Goal: Transaction & Acquisition: Purchase product/service

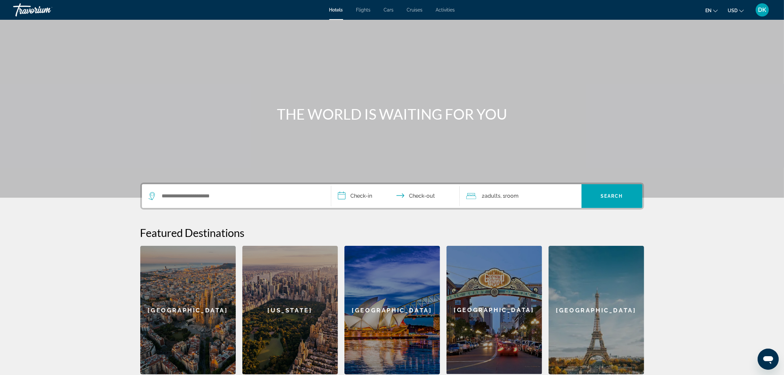
click at [40, 9] on div "Travorium" at bounding box center [46, 9] width 66 height 17
click at [759, 9] on span "DK" at bounding box center [762, 10] width 8 height 7
click at [730, 76] on button "Sign Out" at bounding box center [717, 74] width 25 height 9
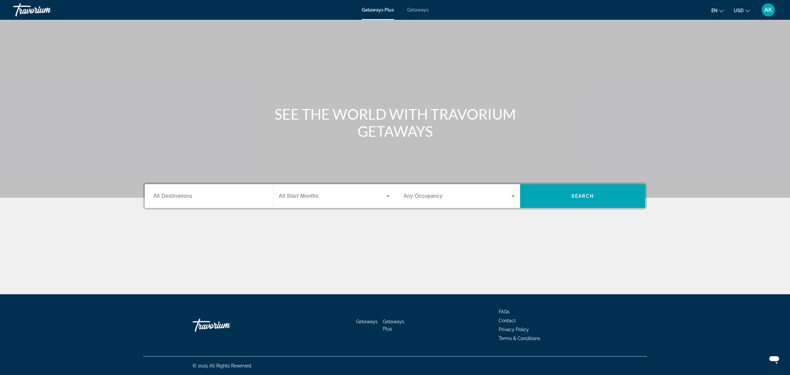
click at [423, 8] on span "Getaways" at bounding box center [417, 9] width 21 height 5
click at [253, 196] on input "Destination All Destinations" at bounding box center [208, 196] width 111 height 8
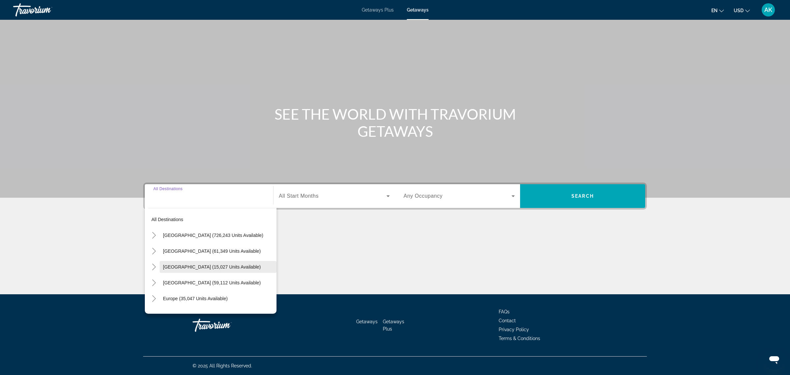
click at [218, 267] on span "Canada (15,027 units available)" at bounding box center [212, 266] width 98 height 5
type input "**********"
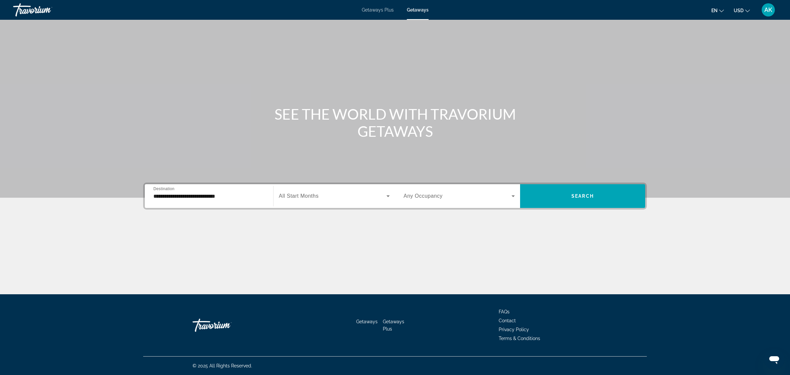
click at [318, 193] on span "All Start Months" at bounding box center [299, 196] width 40 height 6
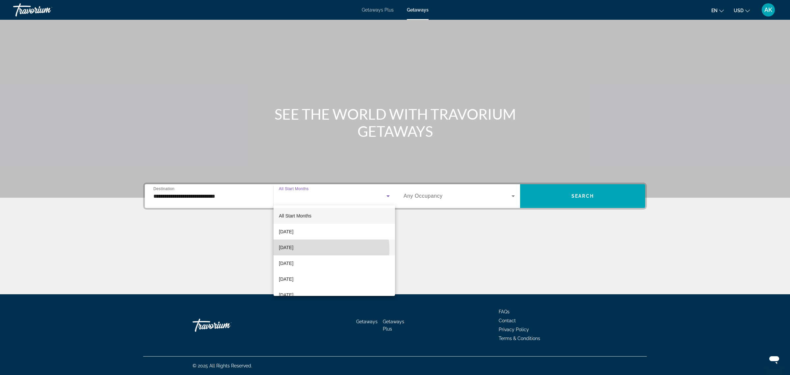
click at [323, 249] on mat-option "October 2025" at bounding box center [334, 247] width 121 height 16
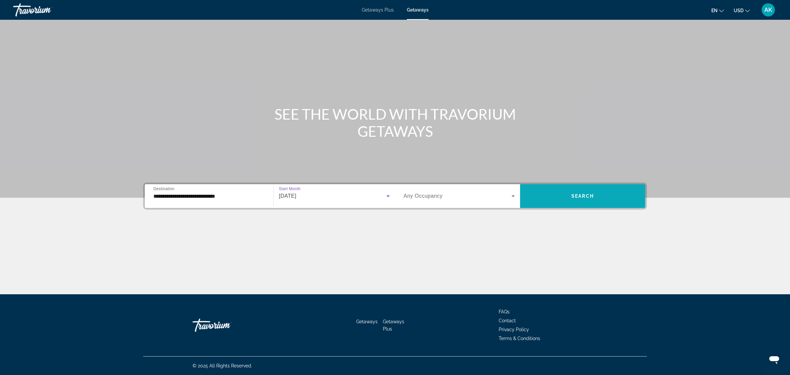
click at [592, 192] on span "Search widget" at bounding box center [582, 196] width 125 height 16
click at [417, 11] on span "Getaways" at bounding box center [417, 9] width 21 height 5
click at [244, 193] on input "Destination All Destinations" at bounding box center [208, 196] width 111 height 8
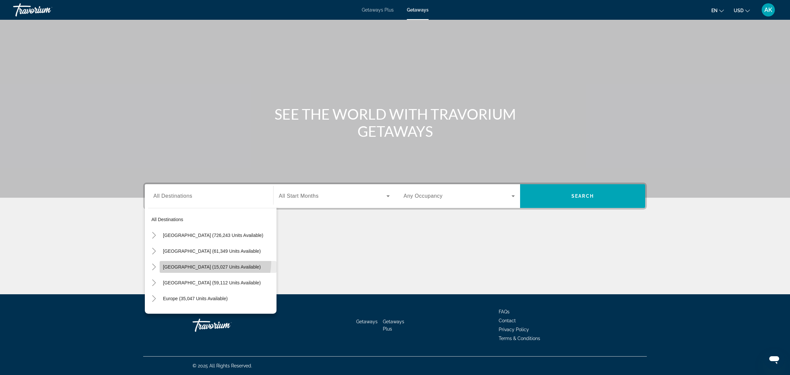
click at [196, 260] on span "Search widget" at bounding box center [218, 267] width 117 height 16
type input "**********"
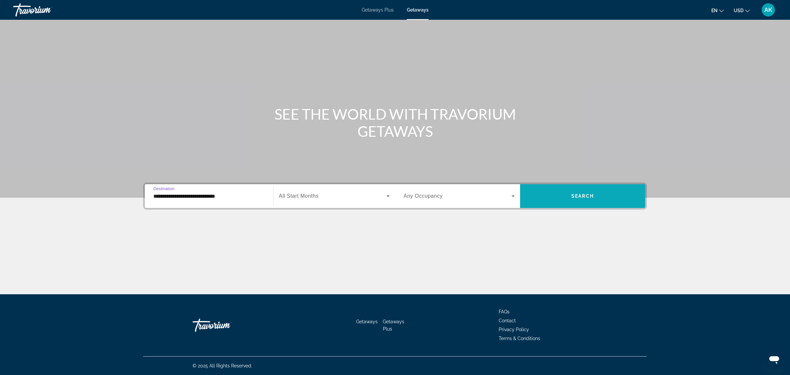
click at [578, 199] on span "Search widget" at bounding box center [582, 196] width 125 height 16
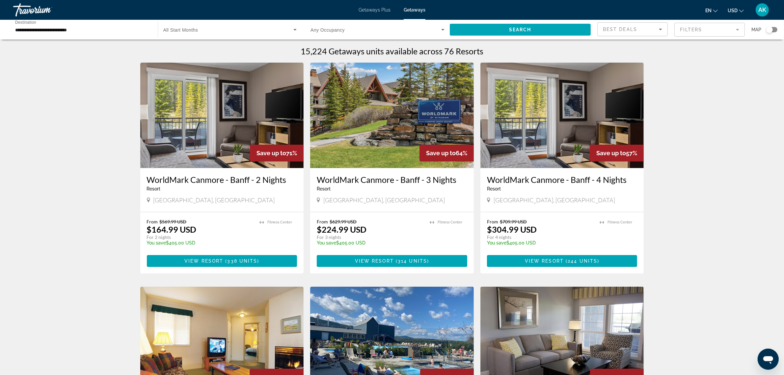
click at [698, 30] on mat-form-field "Filters" at bounding box center [709, 30] width 70 height 14
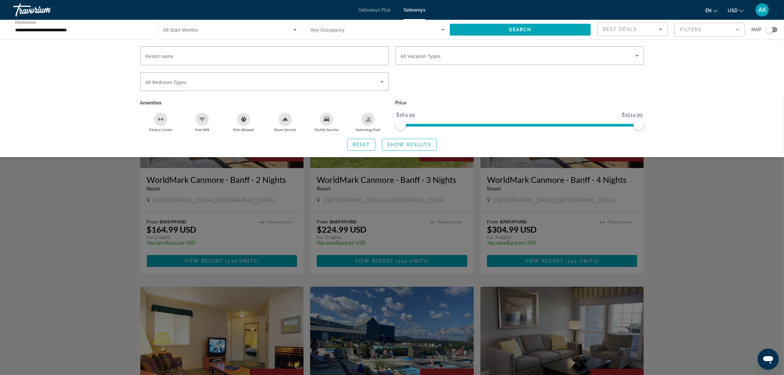
click at [720, 87] on div "Resort name Vacation Types All Vacation Types Bedroom Types All Bedroom Types A…" at bounding box center [392, 98] width 784 height 118
click at [760, 190] on div "Search widget" at bounding box center [392, 237] width 784 height 276
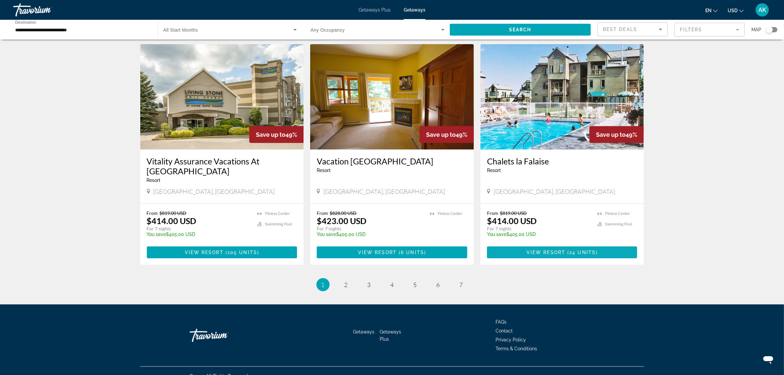
scroll to position [700, 0]
click at [346, 280] on span "2" at bounding box center [345, 283] width 3 height 7
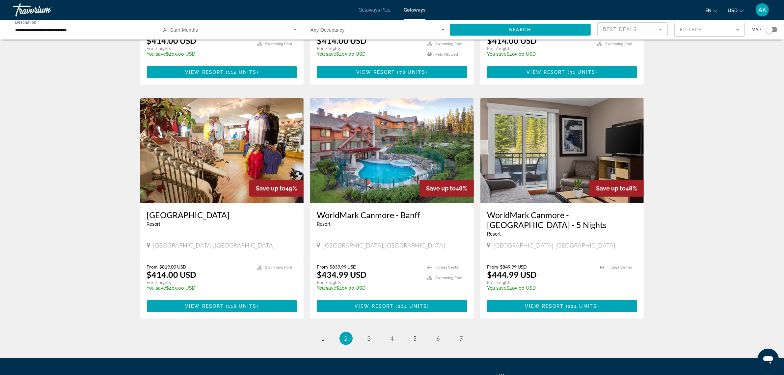
scroll to position [699, 0]
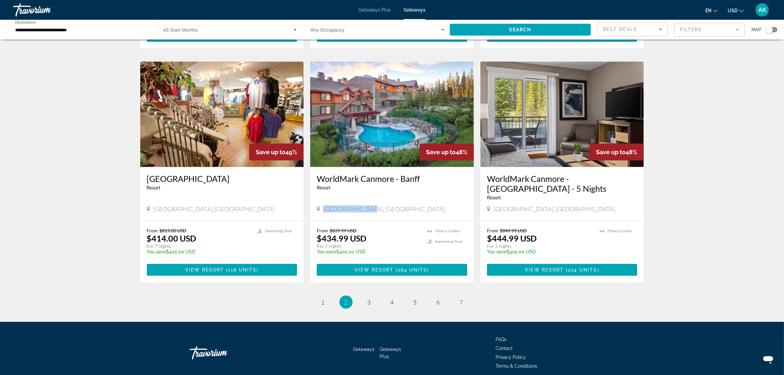
drag, startPoint x: 371, startPoint y: 193, endPoint x: 324, endPoint y: 195, distance: 47.1
click at [324, 205] on div "Canmore, Canada" at bounding box center [392, 208] width 150 height 7
copy span "Canmore, Canada"
click at [371, 296] on link "page 3" at bounding box center [369, 302] width 12 height 12
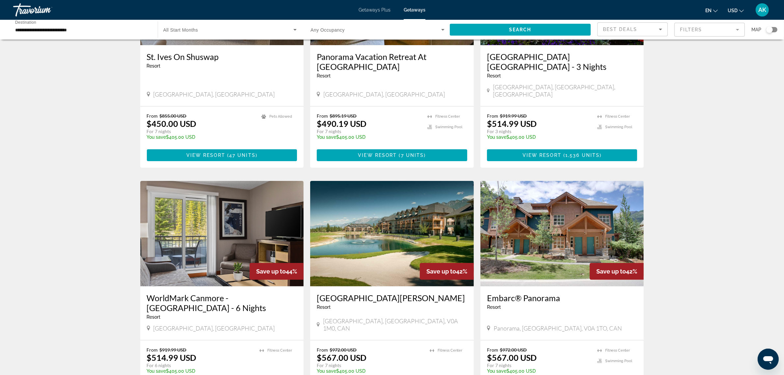
scroll to position [123, 0]
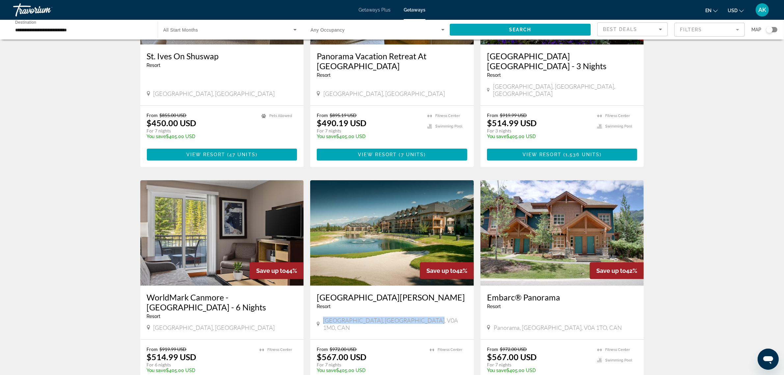
drag, startPoint x: 423, startPoint y: 310, endPoint x: 322, endPoint y: 318, distance: 101.4
click at [322, 318] on div "Bighorn Meadows Resort Resort - This is an adults only resort Radium Hot Spring…" at bounding box center [392, 312] width 164 height 54
copy span "Radium Hot Springs, BC, V0A 1M0, CAN"
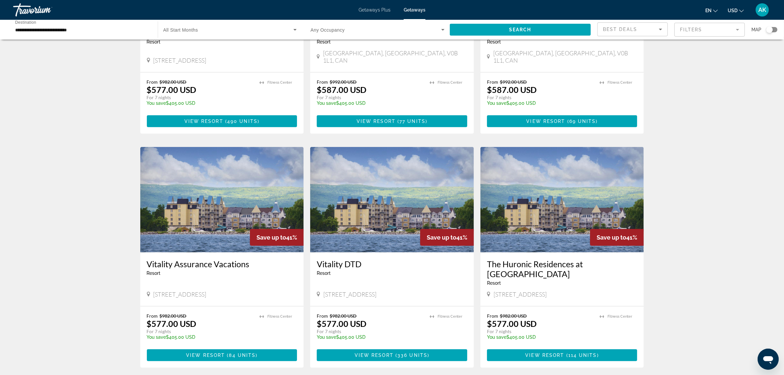
scroll to position [710, 0]
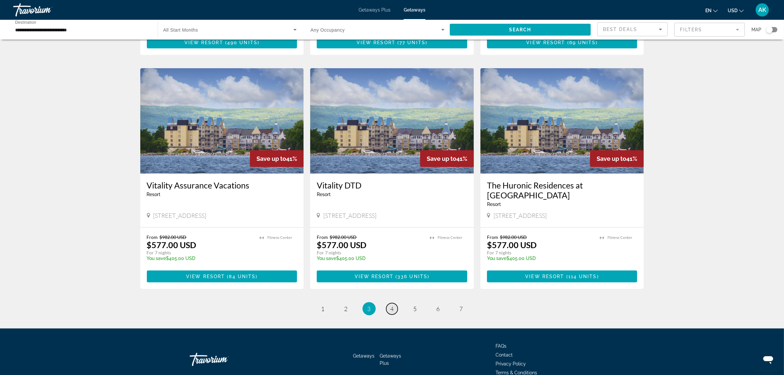
click at [391, 305] on span "4" at bounding box center [391, 308] width 3 height 7
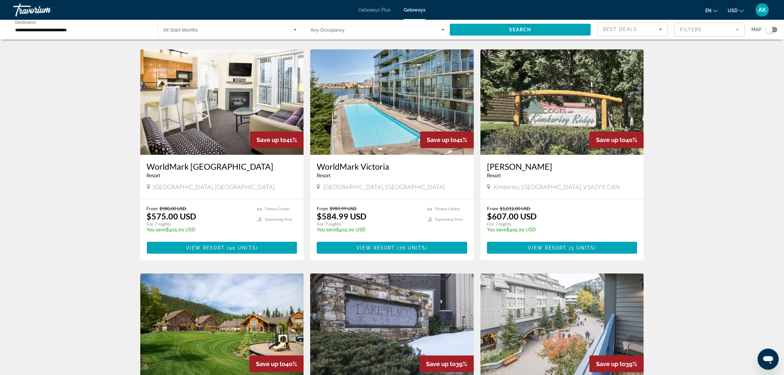
scroll to position [206, 0]
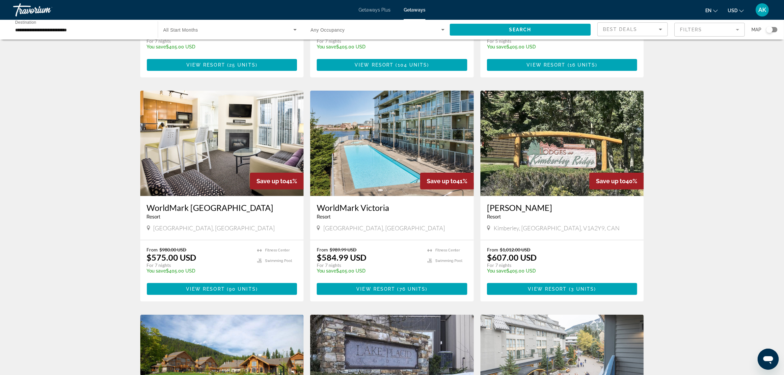
click at [204, 142] on img "Main content" at bounding box center [222, 143] width 164 height 105
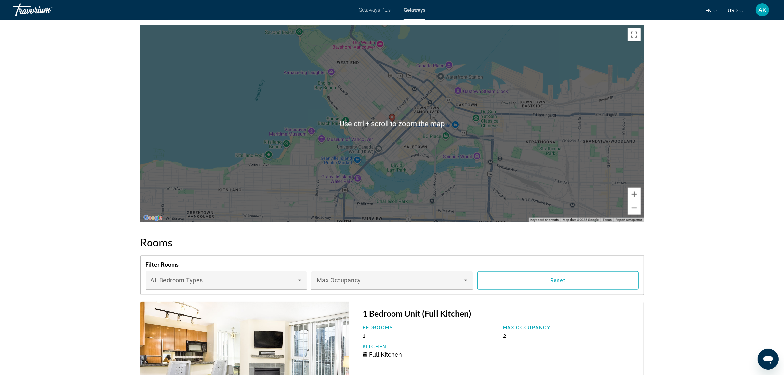
scroll to position [1032, 0]
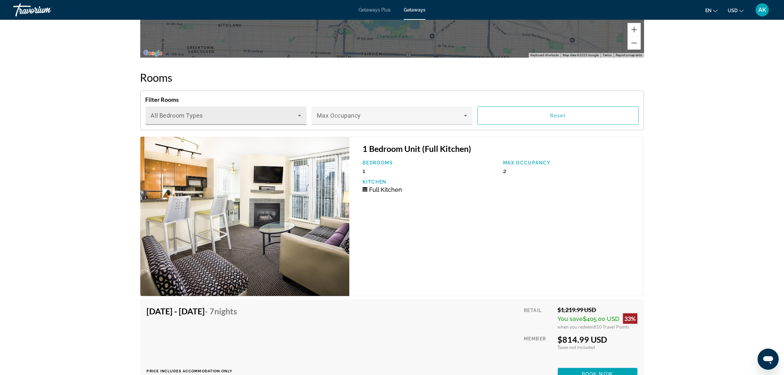
click at [203, 114] on span "Main content" at bounding box center [224, 118] width 147 height 8
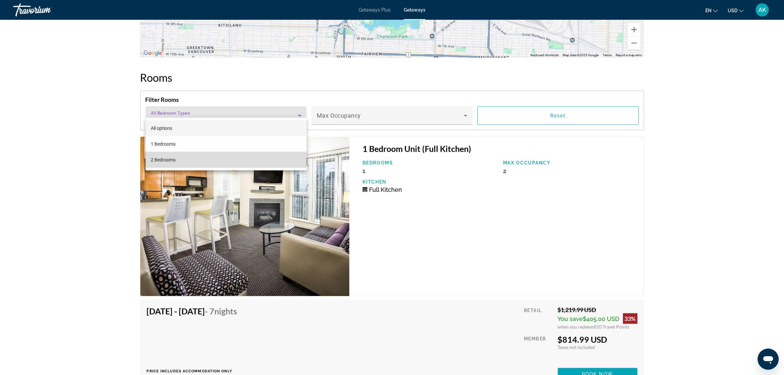
click at [183, 159] on mat-option "2 Bedrooms" at bounding box center [225, 160] width 161 height 16
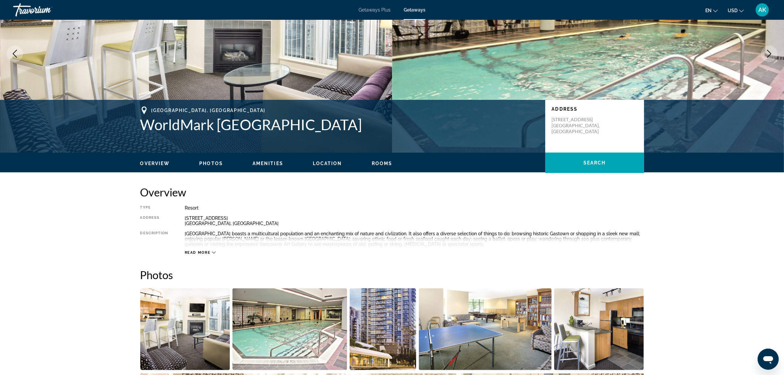
scroll to position [0, 0]
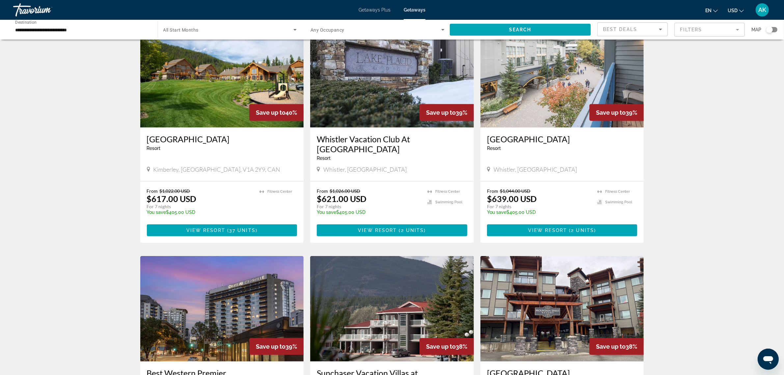
scroll to position [617, 0]
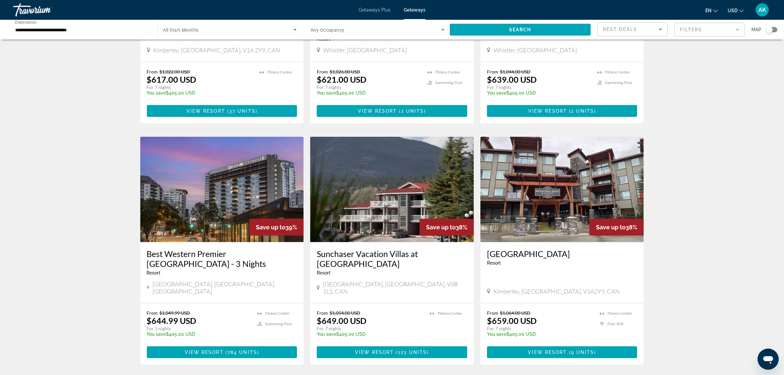
click at [207, 177] on img "Main content" at bounding box center [222, 189] width 164 height 105
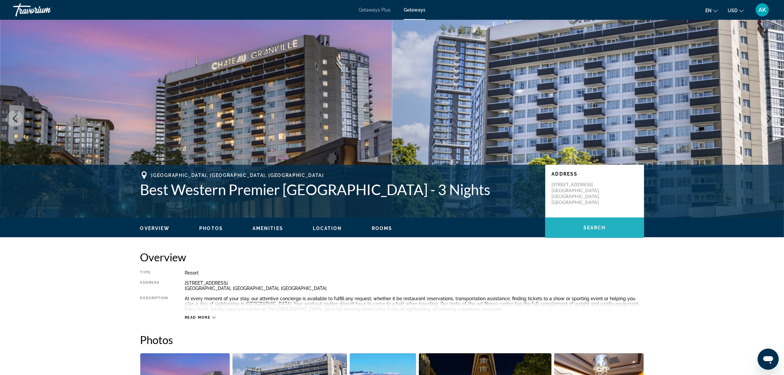
click at [590, 231] on span "Main content" at bounding box center [594, 228] width 99 height 16
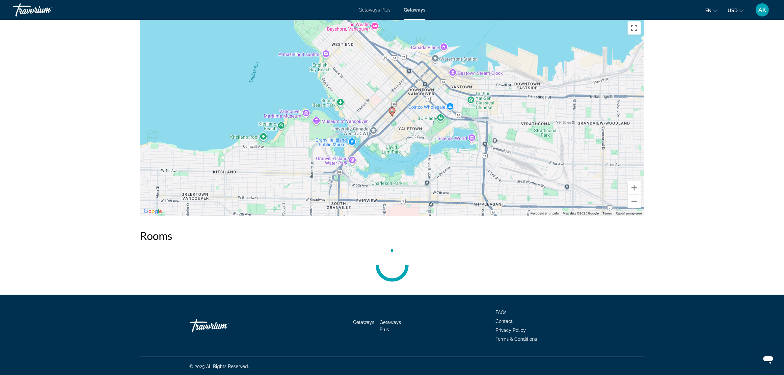
scroll to position [710, 0]
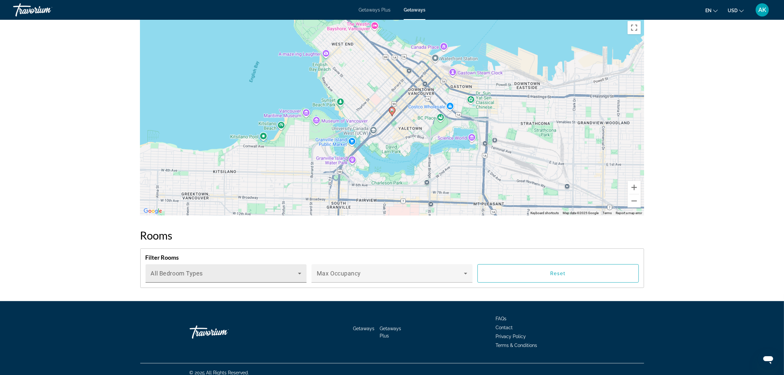
click at [188, 277] on span "Main content" at bounding box center [224, 276] width 147 height 8
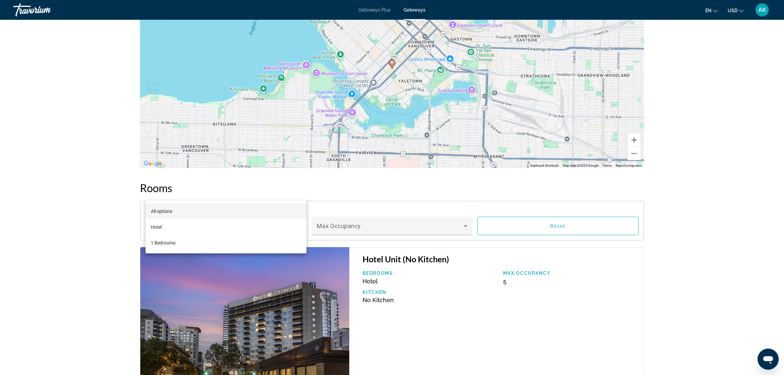
scroll to position [793, 0]
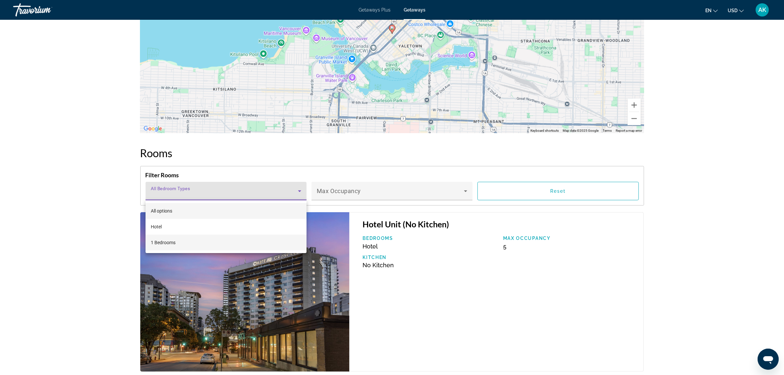
click at [154, 244] on span "1 Bedrooms" at bounding box center [163, 242] width 25 height 8
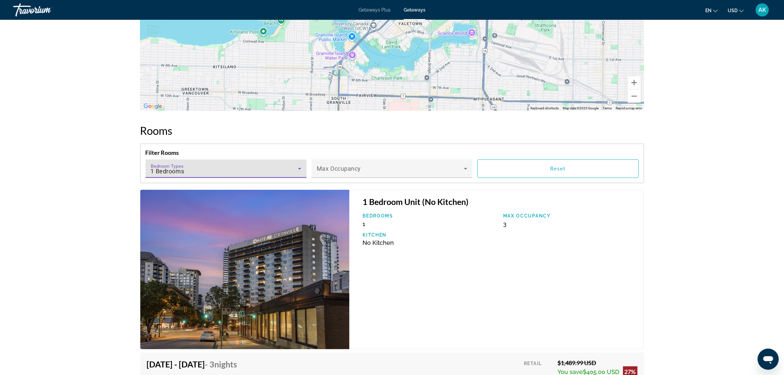
scroll to position [905, 0]
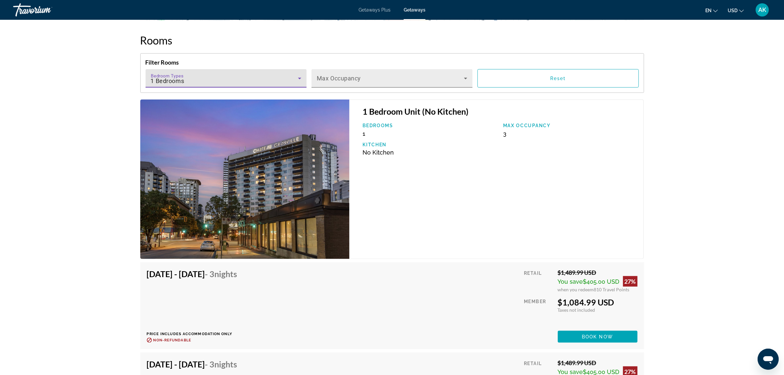
click at [364, 80] on span "Main content" at bounding box center [390, 81] width 147 height 8
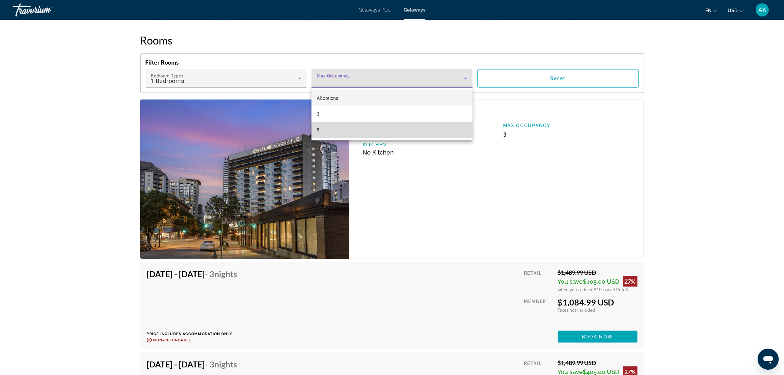
click at [338, 133] on mat-option "5" at bounding box center [391, 130] width 161 height 16
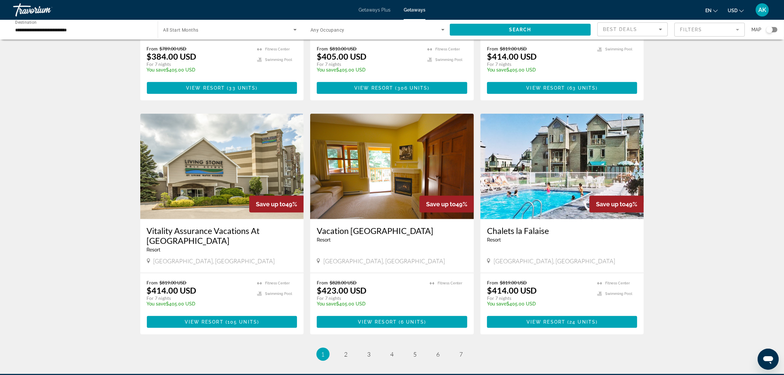
scroll to position [658, 0]
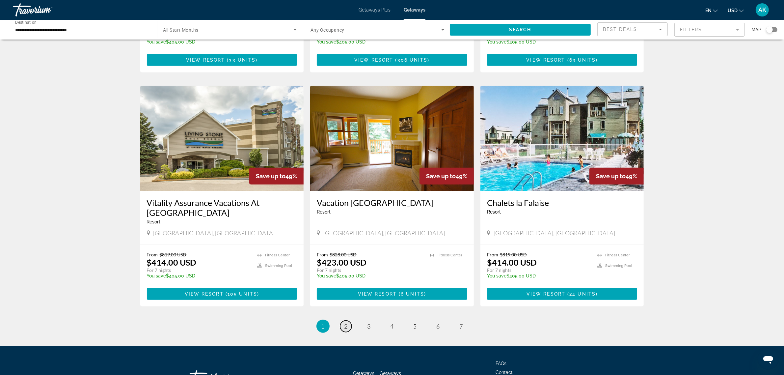
click at [345, 322] on span "2" at bounding box center [345, 325] width 3 height 7
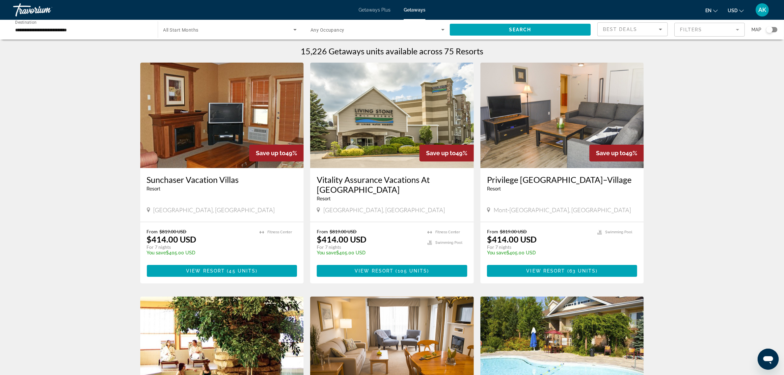
click at [345, 30] on span "Search widget" at bounding box center [375, 30] width 131 height 8
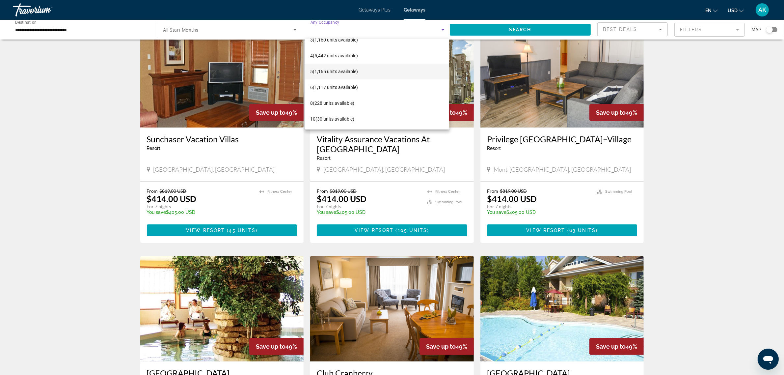
scroll to position [41, 0]
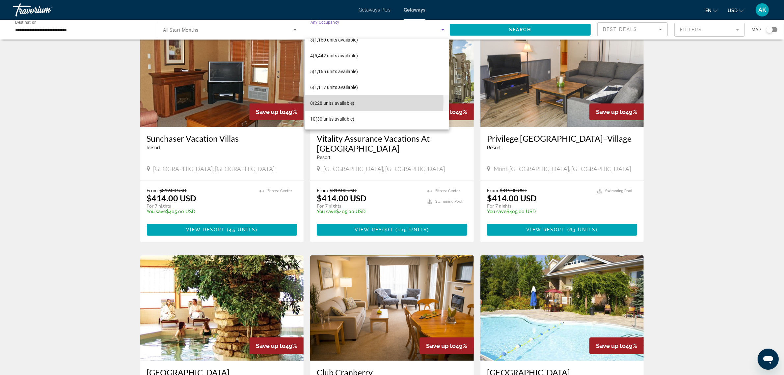
click at [330, 101] on span "8 (228 units available)" at bounding box center [332, 103] width 44 height 8
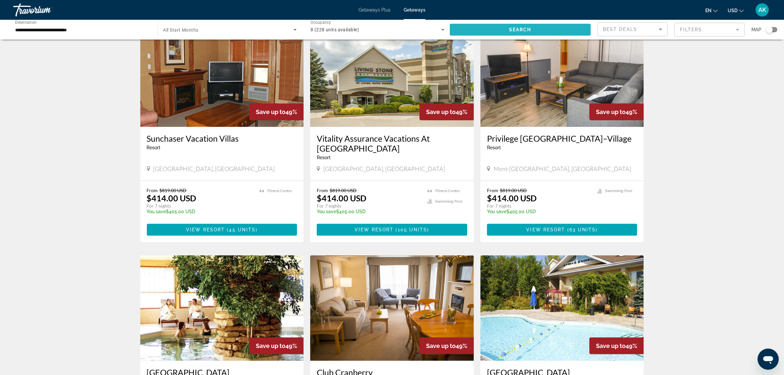
click at [512, 27] on span "Search" at bounding box center [520, 29] width 22 height 5
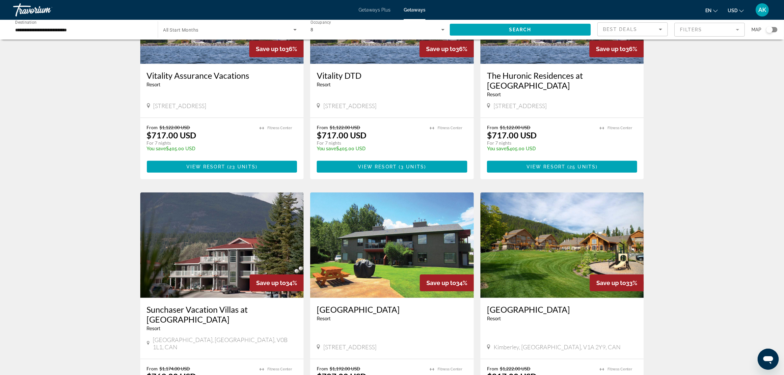
scroll to position [699, 0]
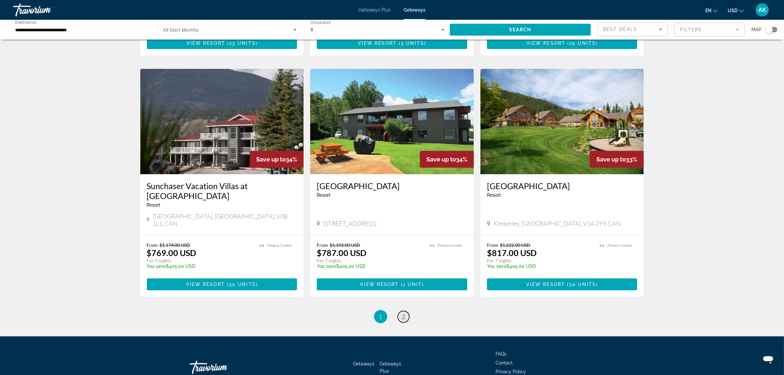
click at [404, 313] on span "2" at bounding box center [403, 316] width 3 height 7
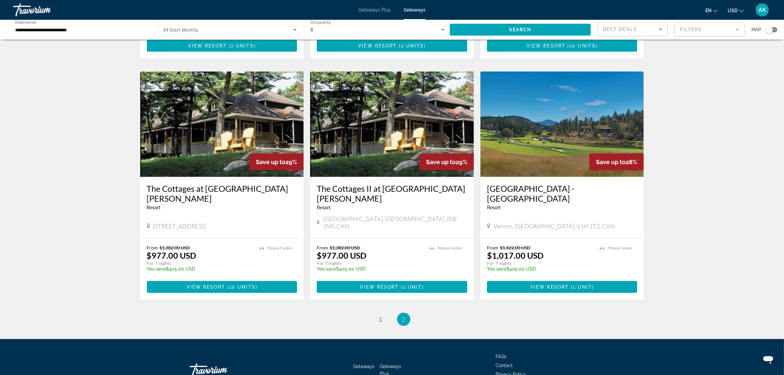
scroll to position [435, 0]
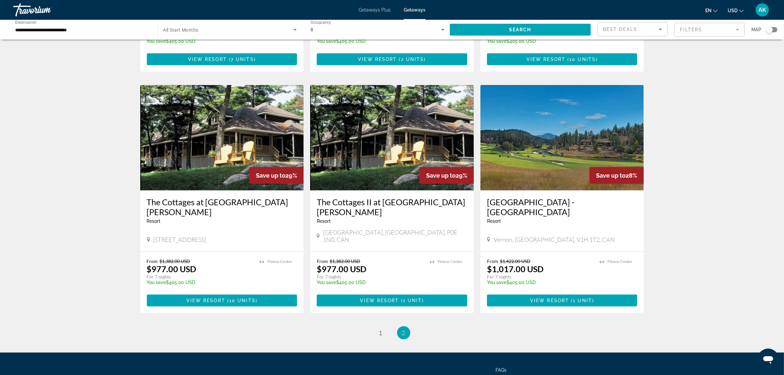
click at [322, 27] on div "8" at bounding box center [375, 30] width 131 height 8
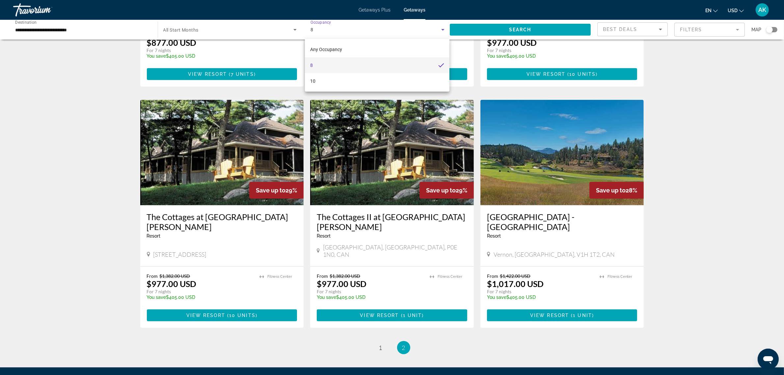
scroll to position [394, 0]
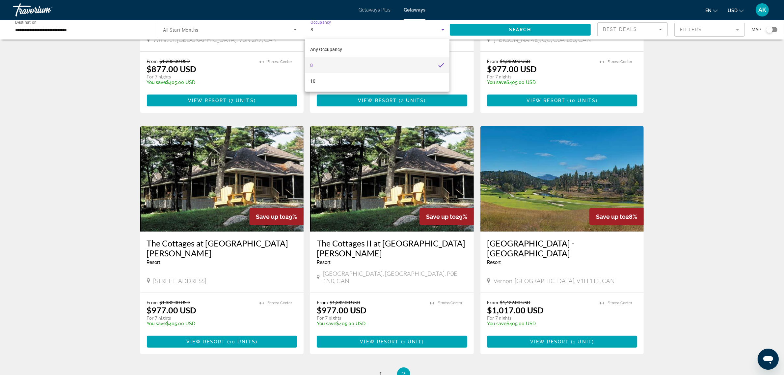
click at [321, 30] on div at bounding box center [392, 187] width 784 height 375
click at [338, 30] on div "8" at bounding box center [375, 30] width 131 height 8
click at [323, 50] on span "Any Occupancy" at bounding box center [326, 49] width 32 height 5
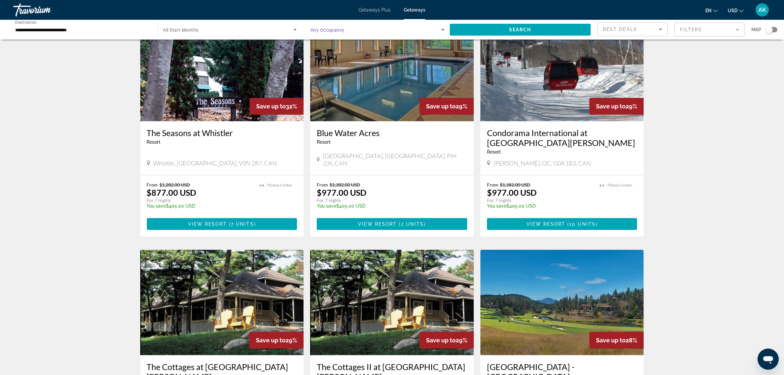
scroll to position [24, 0]
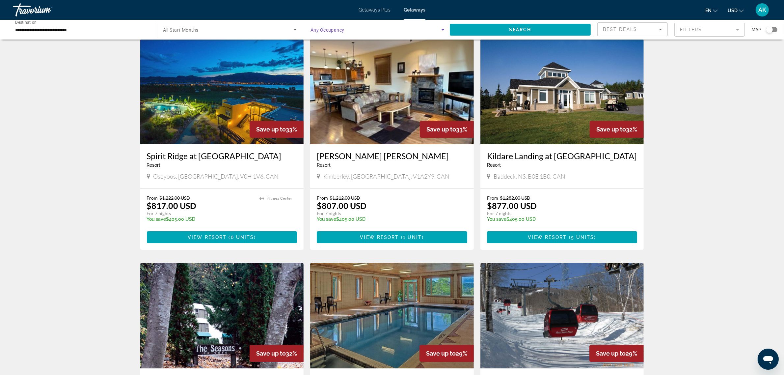
click at [348, 27] on span "Search widget" at bounding box center [375, 30] width 131 height 8
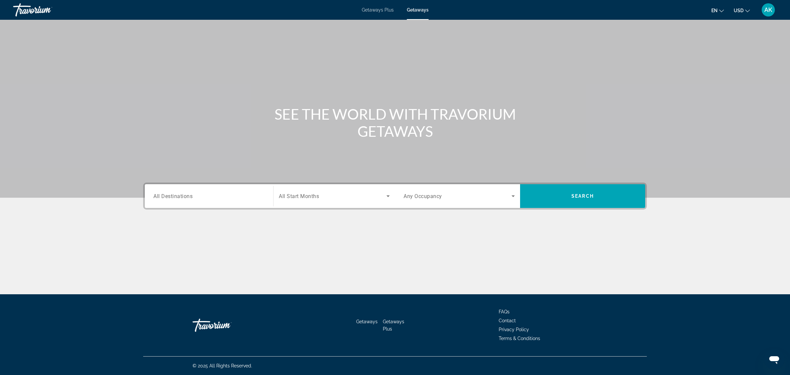
click at [201, 187] on div "Search widget" at bounding box center [208, 196] width 111 height 19
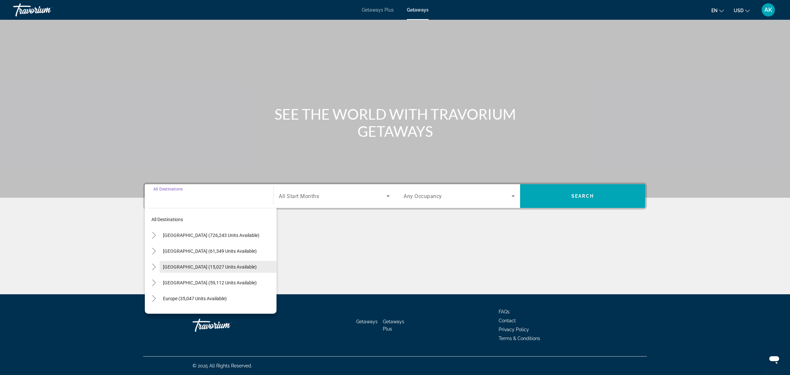
click at [221, 269] on span "Canada (15,027 units available)" at bounding box center [210, 266] width 94 height 5
type input "**********"
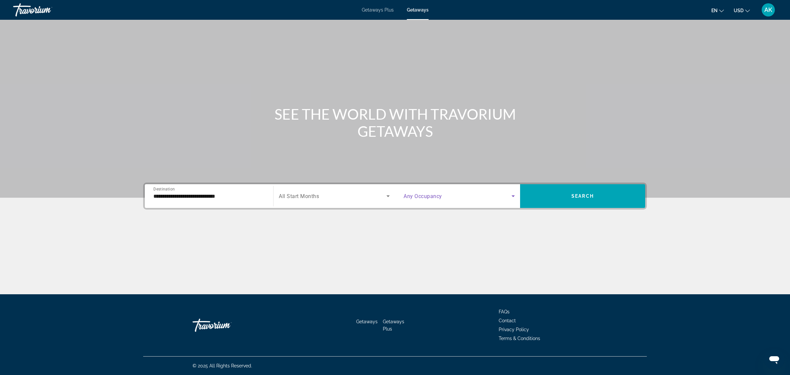
click at [439, 199] on span "Search widget" at bounding box center [458, 196] width 108 height 8
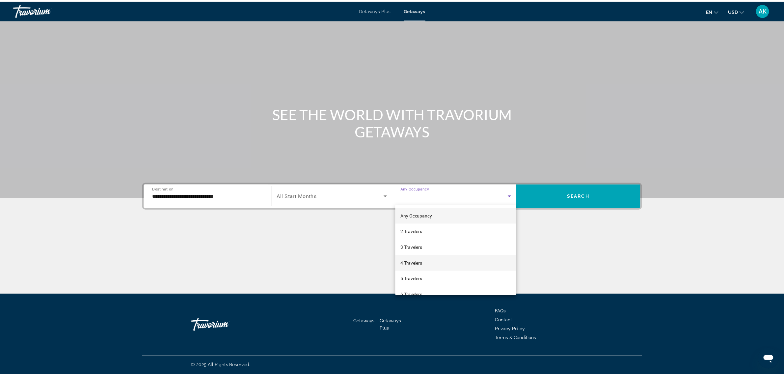
scroll to position [41, 0]
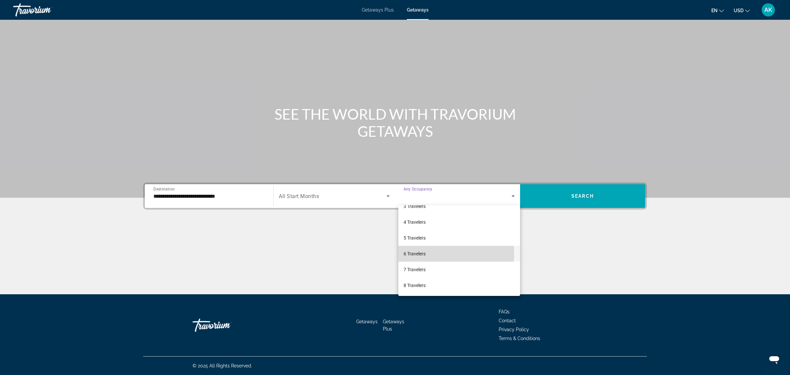
click at [424, 253] on span "6 Travelers" at bounding box center [415, 254] width 22 height 8
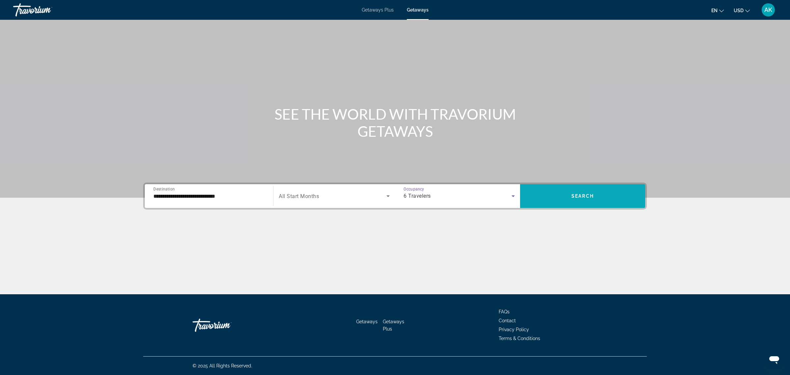
click at [570, 191] on span "Search widget" at bounding box center [582, 196] width 125 height 16
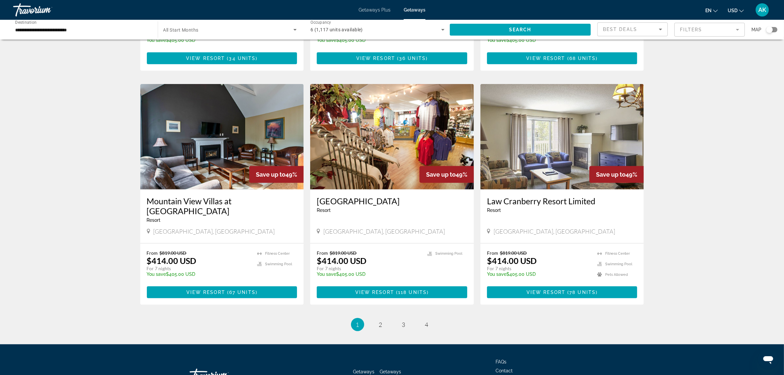
scroll to position [699, 0]
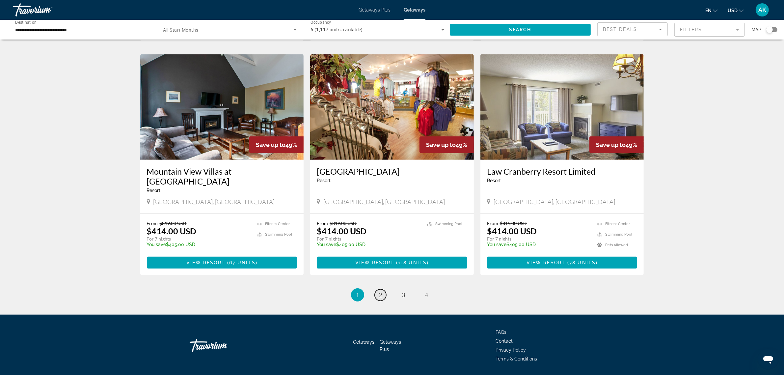
click at [379, 291] on span "2" at bounding box center [380, 294] width 3 height 7
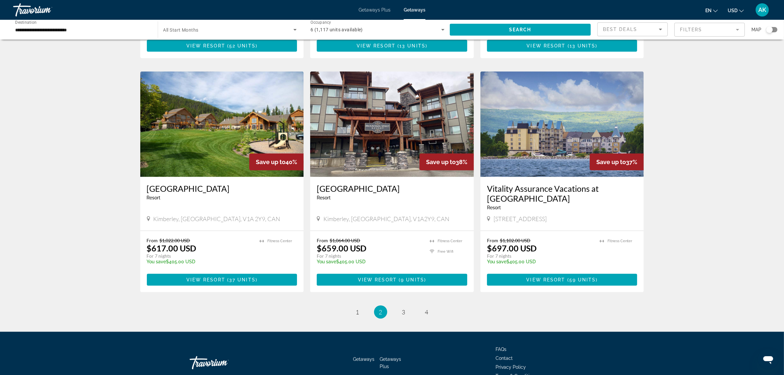
scroll to position [699, 0]
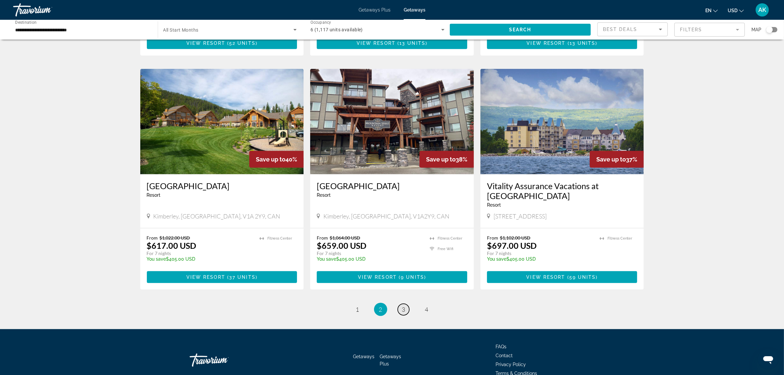
click at [408, 303] on link "page 3" at bounding box center [404, 309] width 12 height 12
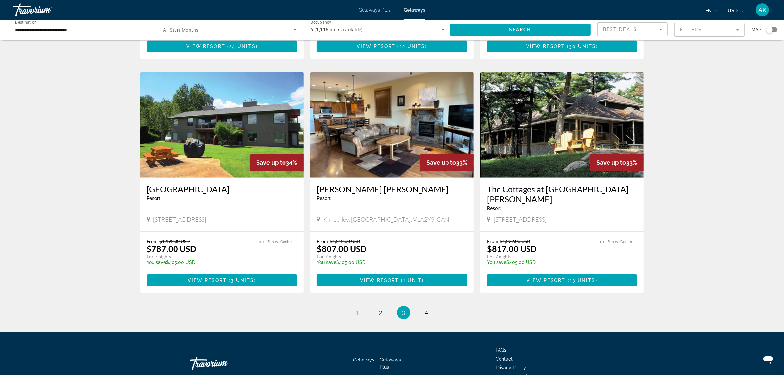
scroll to position [690, 0]
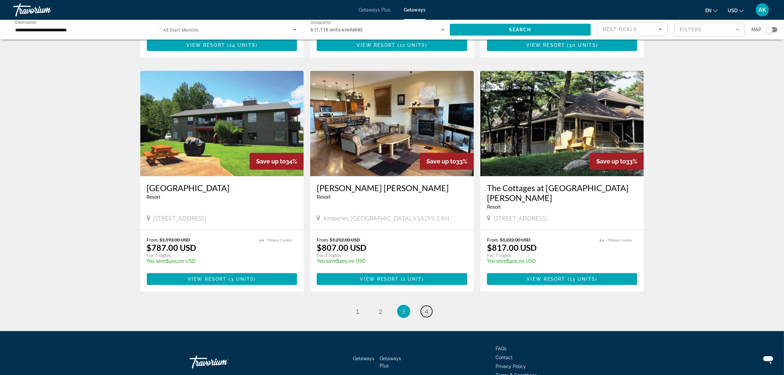
click at [423, 305] on link "page 4" at bounding box center [427, 311] width 12 height 12
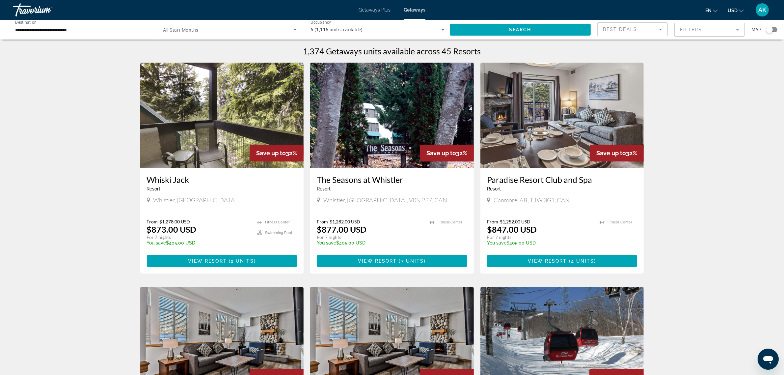
click at [378, 12] on span "Getaways Plus" at bounding box center [374, 9] width 32 height 5
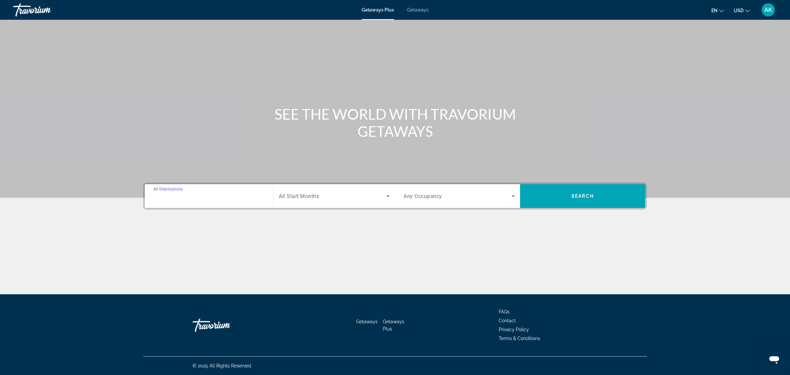
click at [229, 193] on input "Destination All Destinations" at bounding box center [208, 196] width 111 height 8
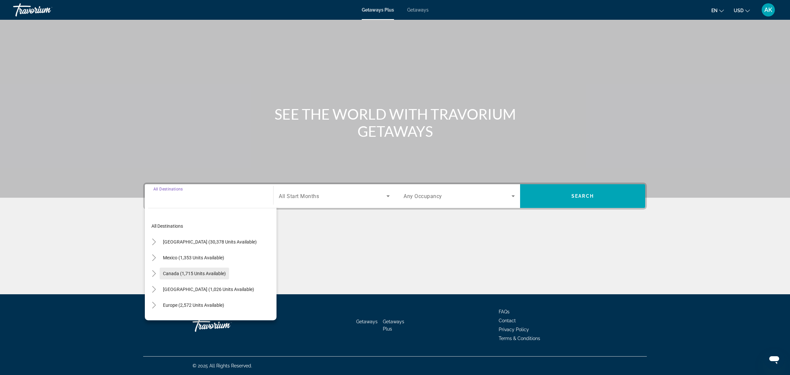
click at [208, 276] on span "Canada (1,715 units available)" at bounding box center [194, 273] width 63 height 5
type input "**********"
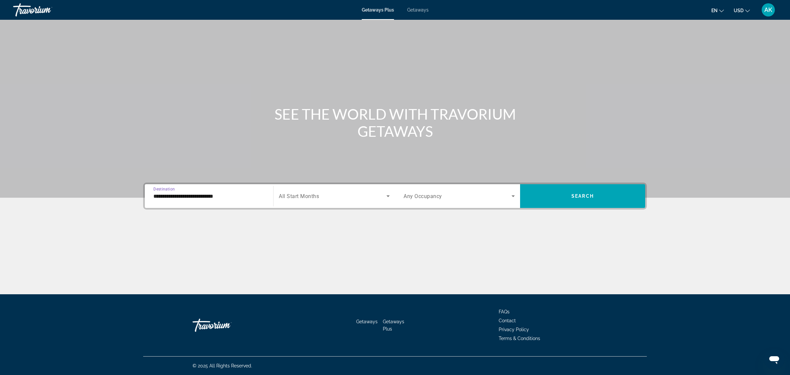
click at [435, 189] on div "Search widget" at bounding box center [459, 196] width 111 height 18
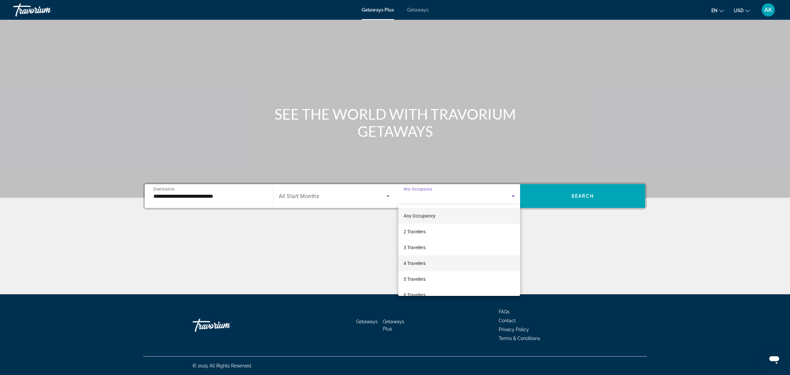
click at [432, 261] on mat-option "4 Travelers" at bounding box center [459, 263] width 122 height 16
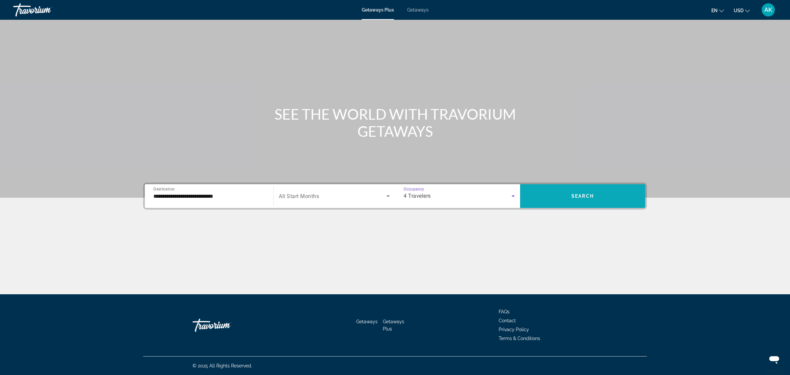
click at [600, 203] on span "Search widget" at bounding box center [582, 196] width 125 height 16
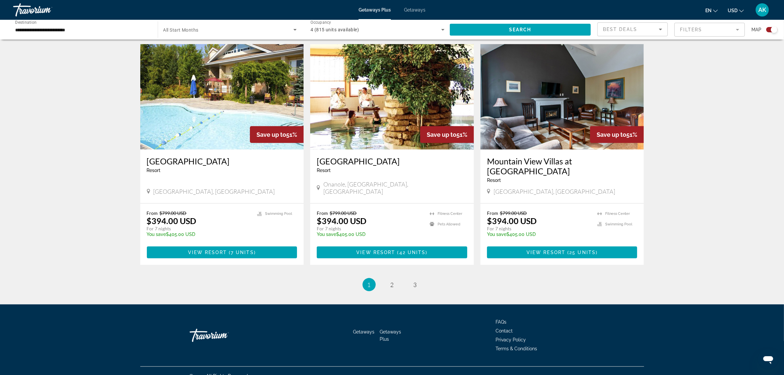
scroll to position [914, 0]
click at [397, 278] on link "page 2" at bounding box center [392, 284] width 12 height 12
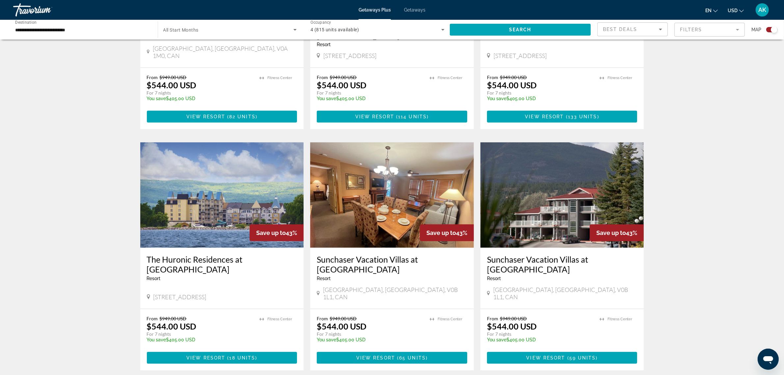
scroll to position [864, 0]
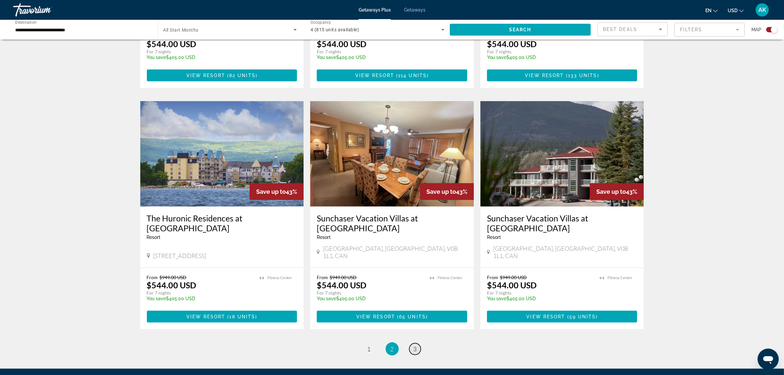
click at [412, 343] on link "page 3" at bounding box center [415, 349] width 12 height 12
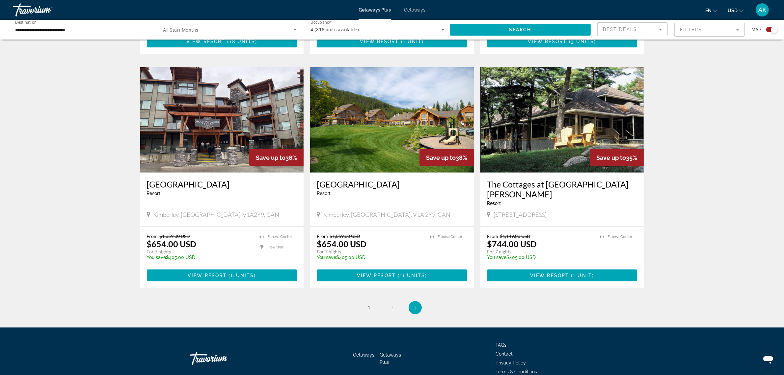
scroll to position [914, 0]
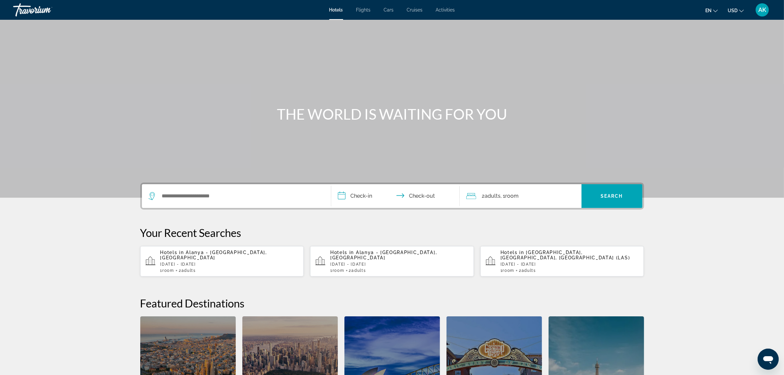
click at [224, 201] on div "Search widget" at bounding box center [236, 196] width 176 height 24
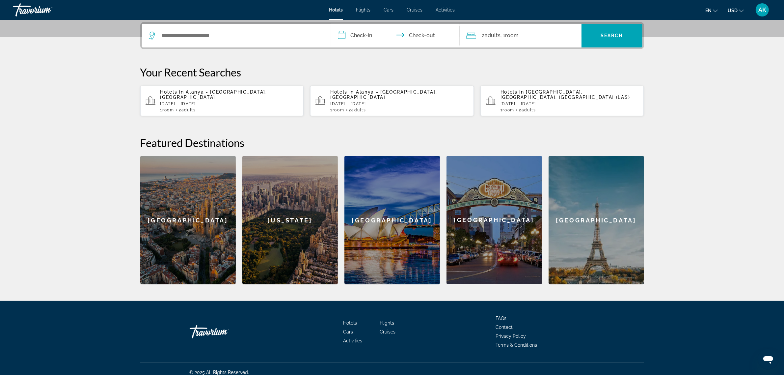
scroll to position [161, 0]
click at [198, 37] on input "Search widget" at bounding box center [241, 35] width 160 height 10
type input "*"
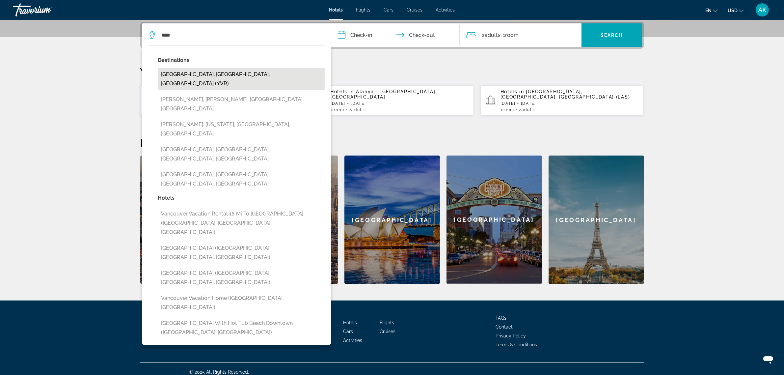
click at [208, 74] on button "[GEOGRAPHIC_DATA], [GEOGRAPHIC_DATA], [GEOGRAPHIC_DATA] (YVR)" at bounding box center [241, 79] width 167 height 22
type input "**********"
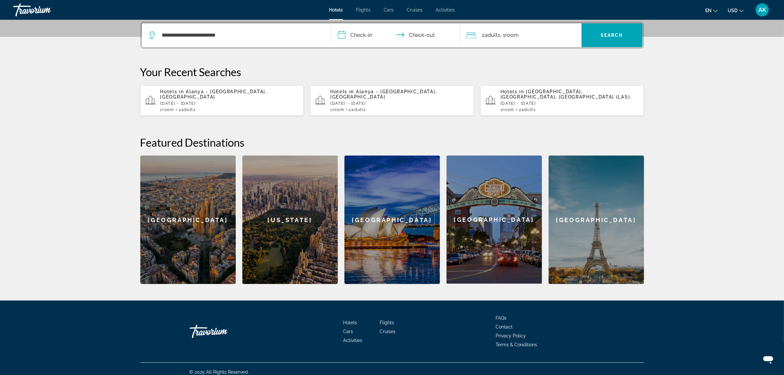
click at [349, 37] on input "**********" at bounding box center [396, 36] width 131 height 26
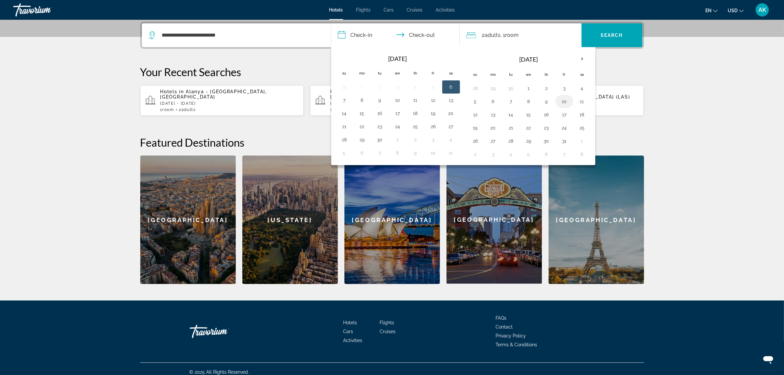
click at [569, 100] on button "10" at bounding box center [564, 101] width 11 height 9
click at [483, 116] on td "12" at bounding box center [475, 114] width 18 height 13
click at [476, 118] on button "12" at bounding box center [475, 114] width 11 height 9
type input "**********"
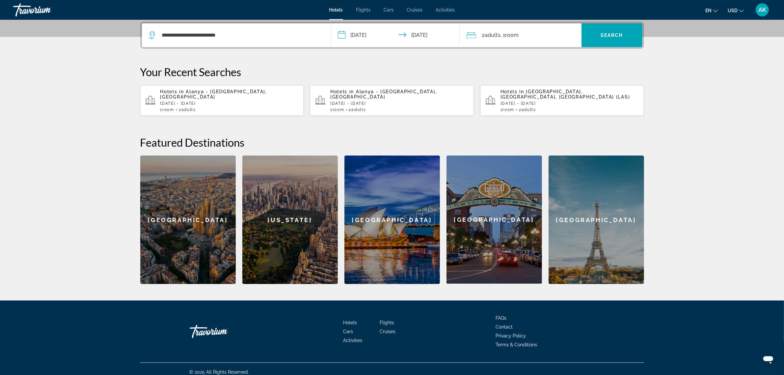
click at [493, 26] on div "2 Adult Adults , 1 Room rooms" at bounding box center [523, 35] width 115 height 24
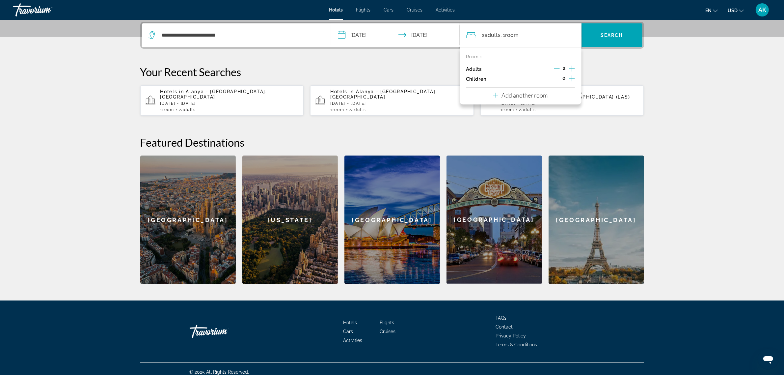
click at [573, 67] on icon "Increment adults" at bounding box center [572, 69] width 6 height 8
click at [621, 35] on span "Search" at bounding box center [611, 35] width 22 height 5
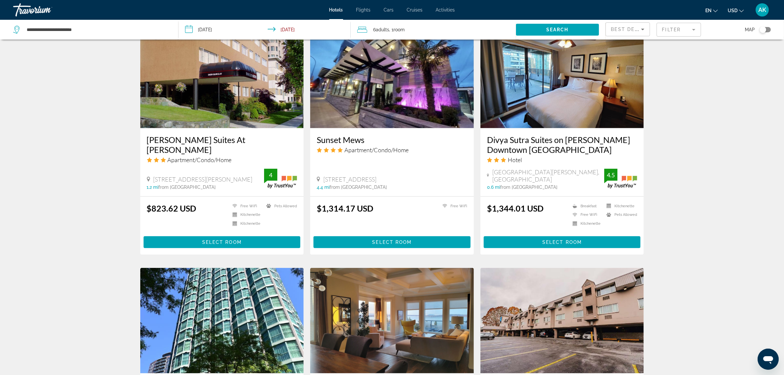
scroll to position [453, 0]
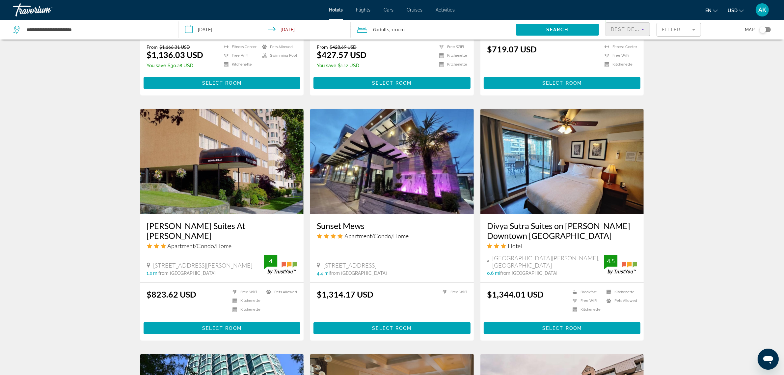
click at [624, 32] on span "Best Deals" at bounding box center [628, 29] width 34 height 5
click at [626, 76] on span "Lowest Price" at bounding box center [624, 77] width 26 height 5
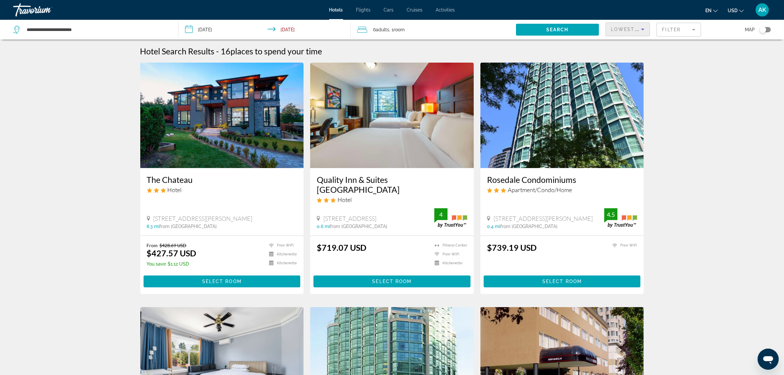
drag, startPoint x: 226, startPoint y: 117, endPoint x: 226, endPoint y: 124, distance: 6.6
click at [226, 118] on img "Main content" at bounding box center [222, 115] width 164 height 105
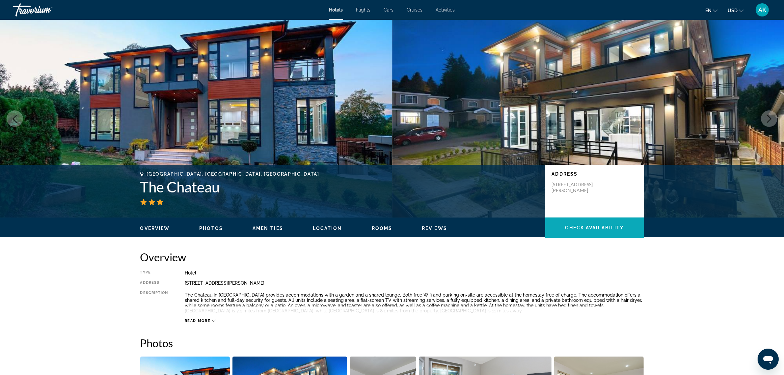
click at [596, 229] on span "Check Availability" at bounding box center [594, 227] width 59 height 5
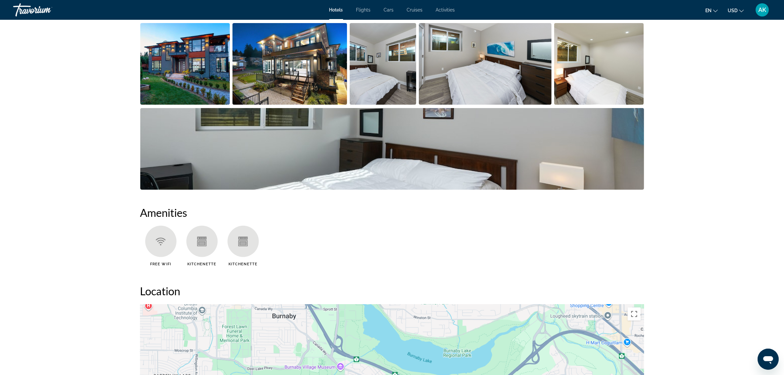
scroll to position [251, 0]
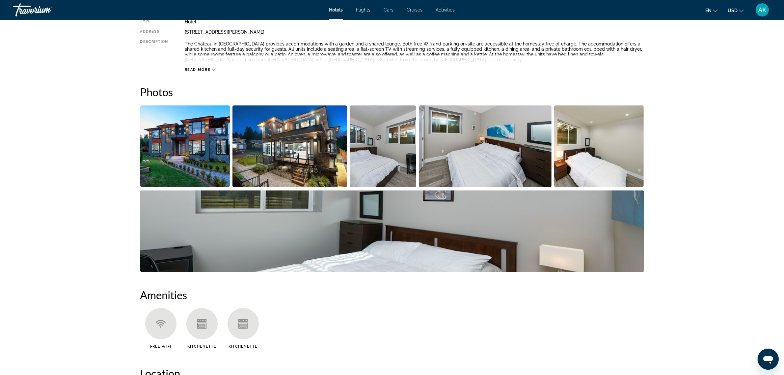
click at [196, 144] on img "Open full-screen image slider" at bounding box center [185, 146] width 90 height 82
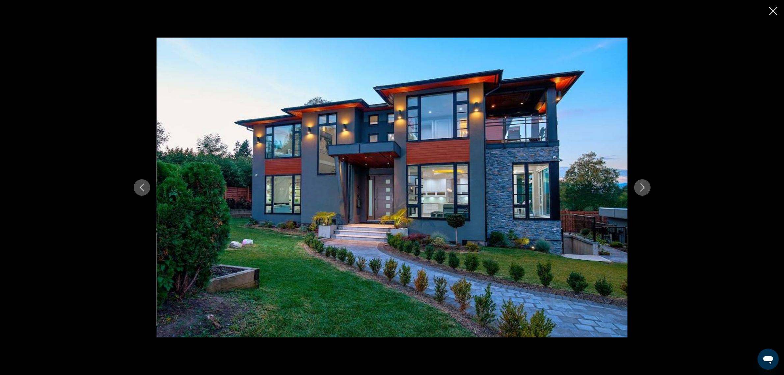
click at [646, 190] on button "Next image" at bounding box center [642, 187] width 16 height 16
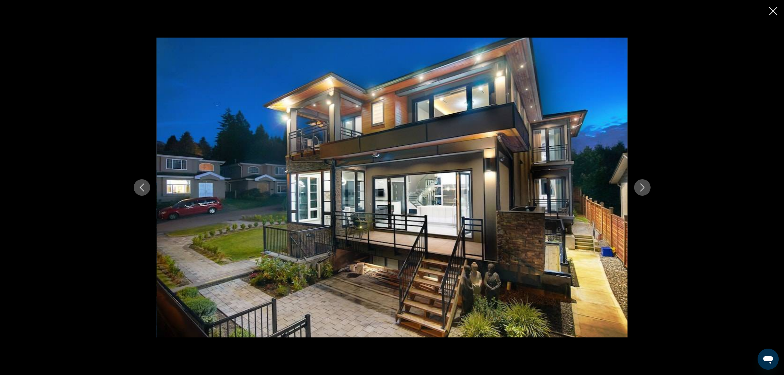
click at [646, 190] on button "Next image" at bounding box center [642, 187] width 16 height 16
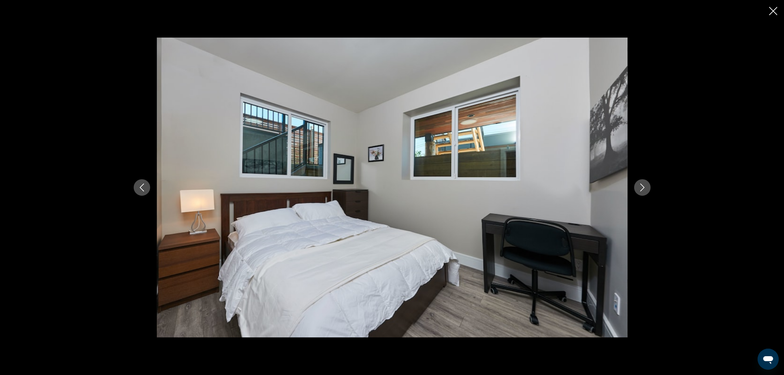
click at [641, 186] on icon "Next image" at bounding box center [642, 187] width 8 height 8
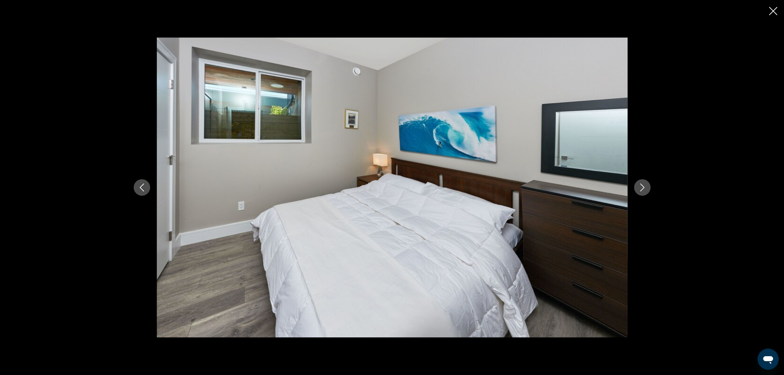
click at [644, 187] on icon "Next image" at bounding box center [642, 187] width 8 height 8
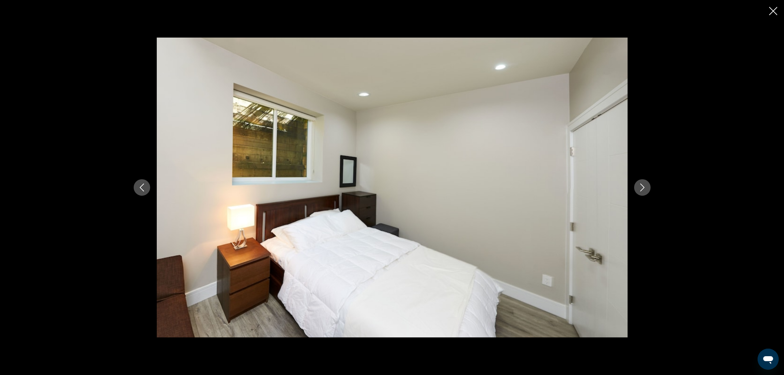
click at [644, 187] on icon "Next image" at bounding box center [642, 187] width 8 height 8
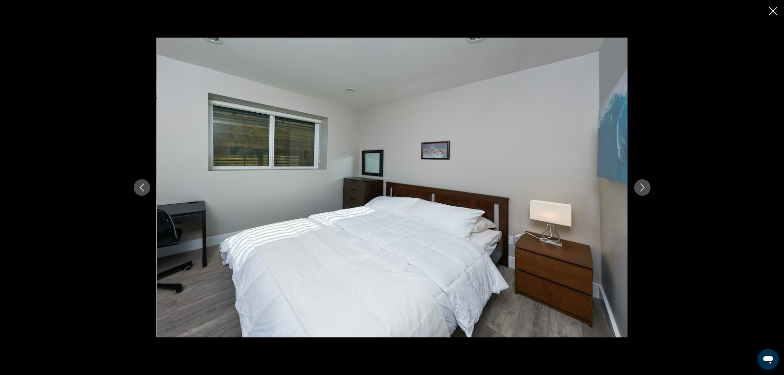
click at [644, 187] on icon "Next image" at bounding box center [642, 187] width 8 height 8
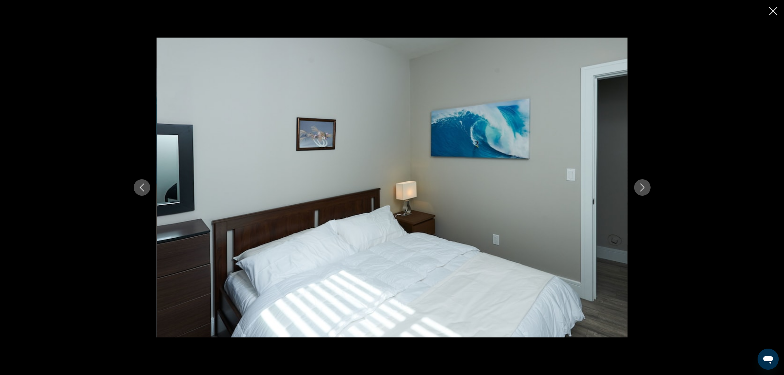
click at [644, 187] on icon "Next image" at bounding box center [642, 187] width 8 height 8
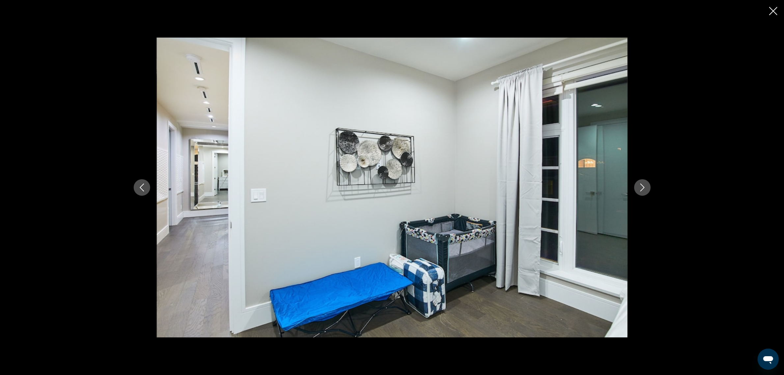
click at [644, 187] on icon "Next image" at bounding box center [642, 187] width 8 height 8
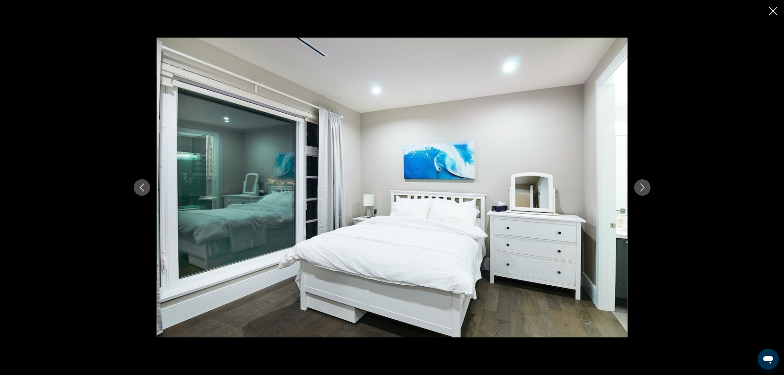
click at [644, 187] on icon "Next image" at bounding box center [642, 187] width 8 height 8
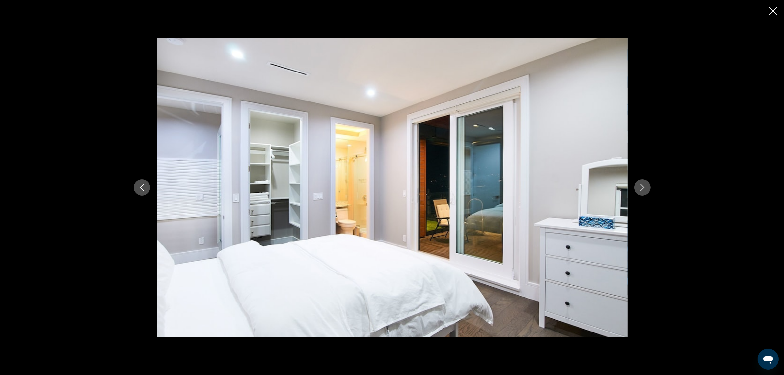
click at [644, 187] on icon "Next image" at bounding box center [642, 187] width 8 height 8
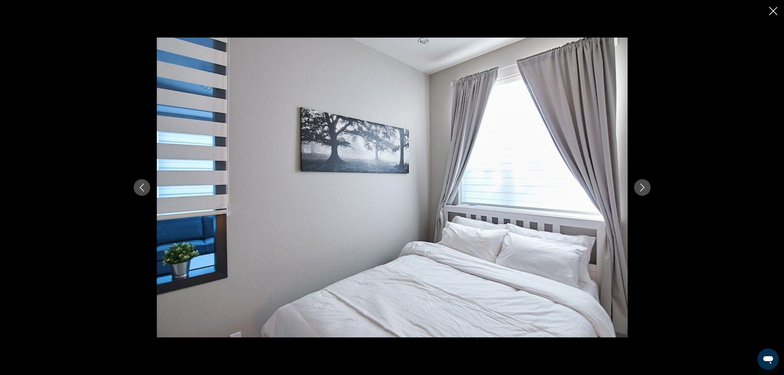
click at [644, 187] on icon "Next image" at bounding box center [642, 187] width 8 height 8
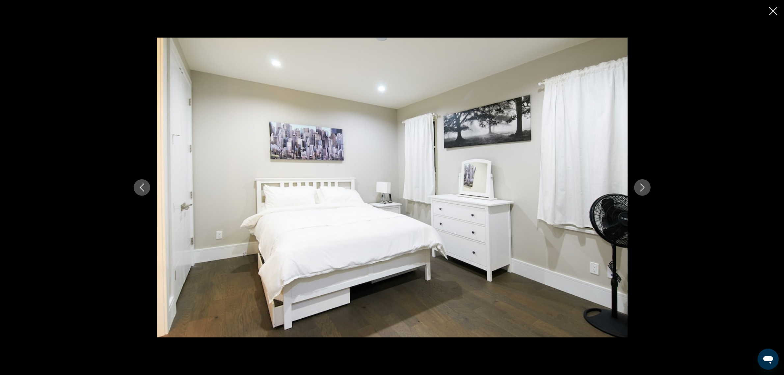
click at [644, 187] on icon "Next image" at bounding box center [642, 187] width 8 height 8
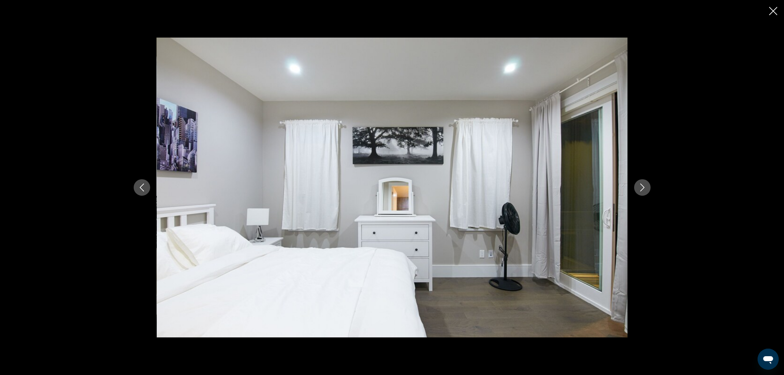
click at [644, 187] on icon "Next image" at bounding box center [642, 187] width 8 height 8
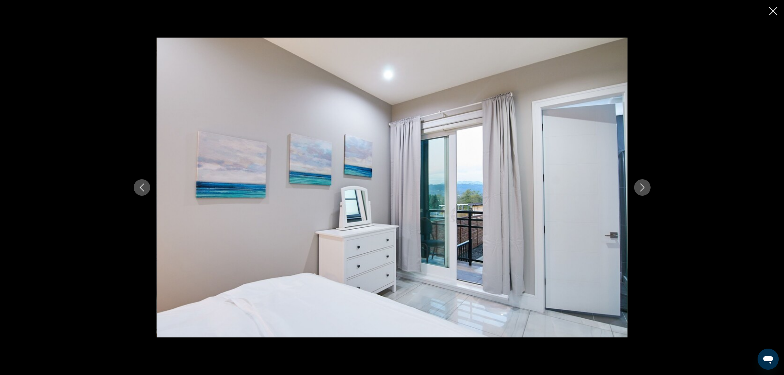
click at [644, 187] on icon "Next image" at bounding box center [642, 187] width 8 height 8
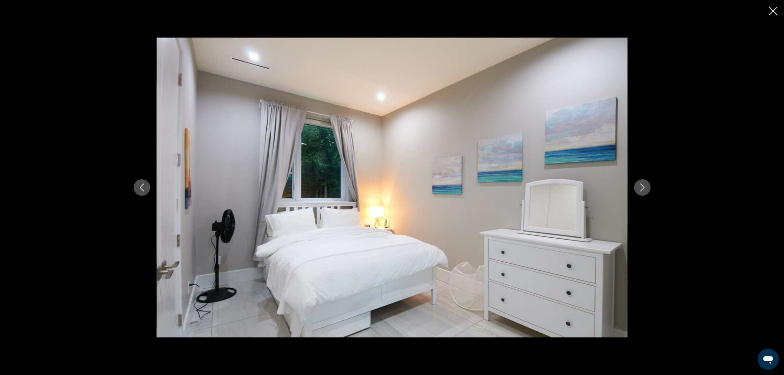
click at [644, 187] on icon "Next image" at bounding box center [642, 187] width 8 height 8
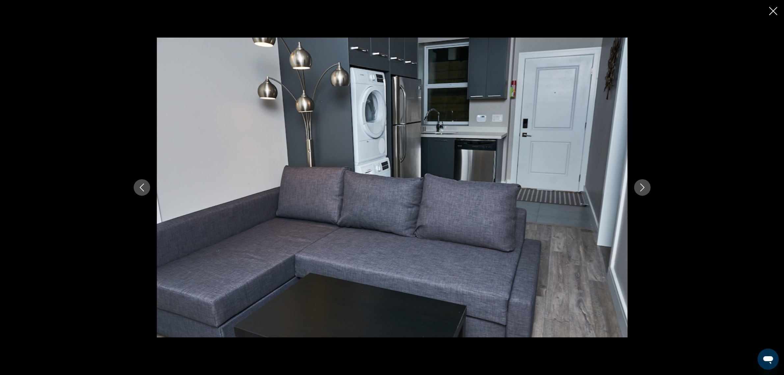
click at [774, 12] on icon "Close slideshow" at bounding box center [773, 11] width 8 height 8
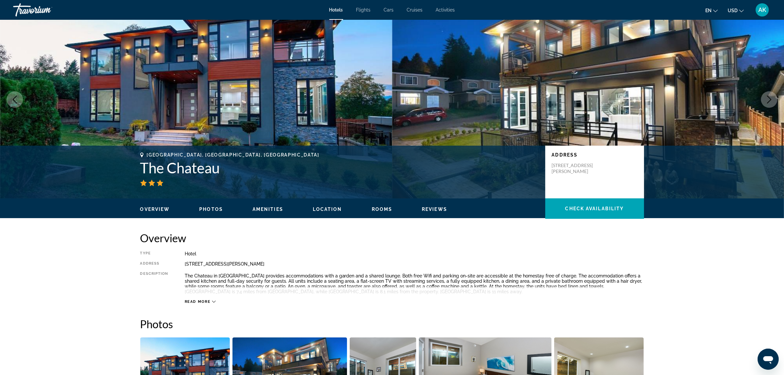
scroll to position [0, 0]
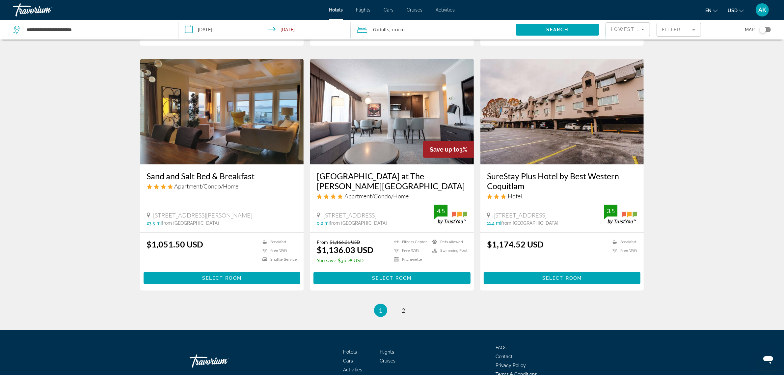
scroll to position [764, 0]
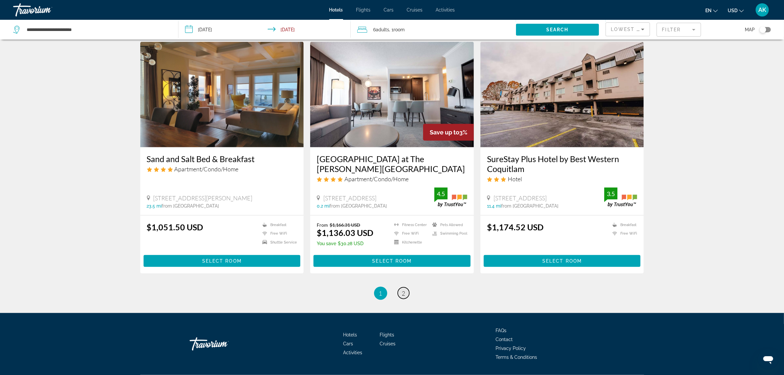
click at [403, 289] on span "2" at bounding box center [403, 292] width 3 height 7
